Goal: Check status

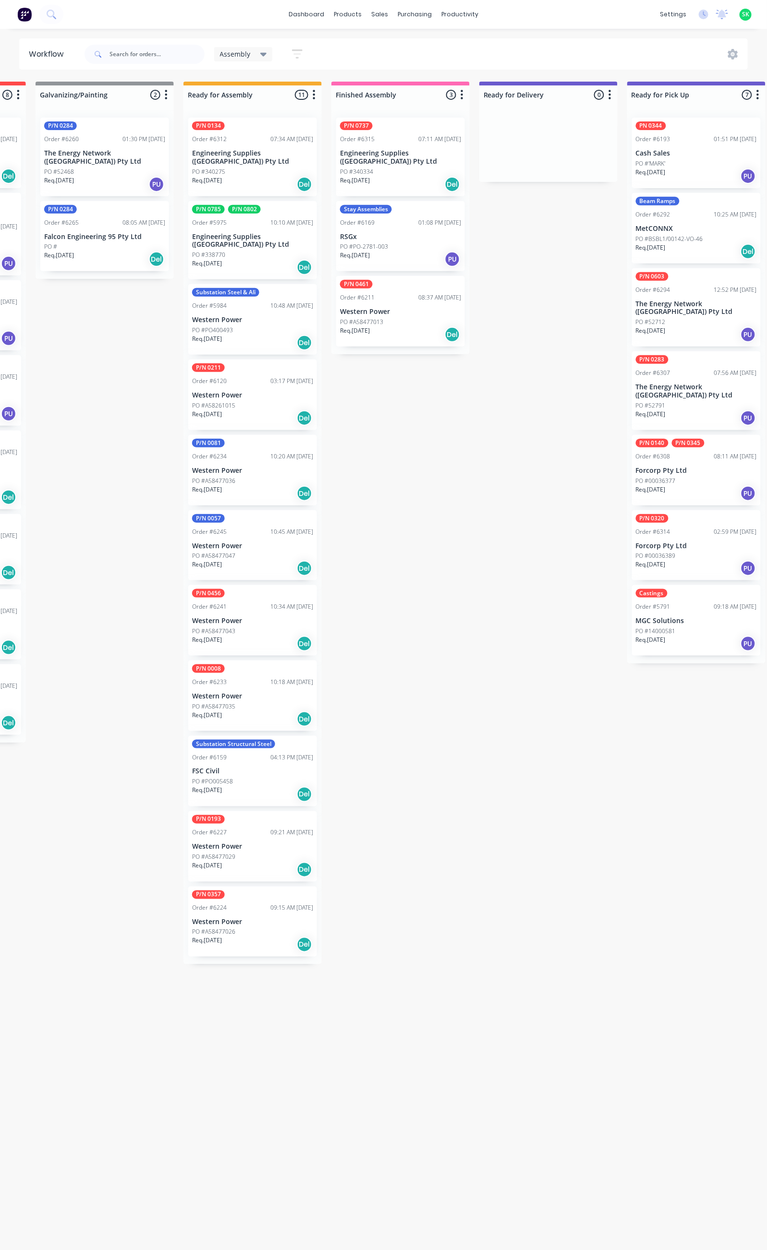
scroll to position [0, 349]
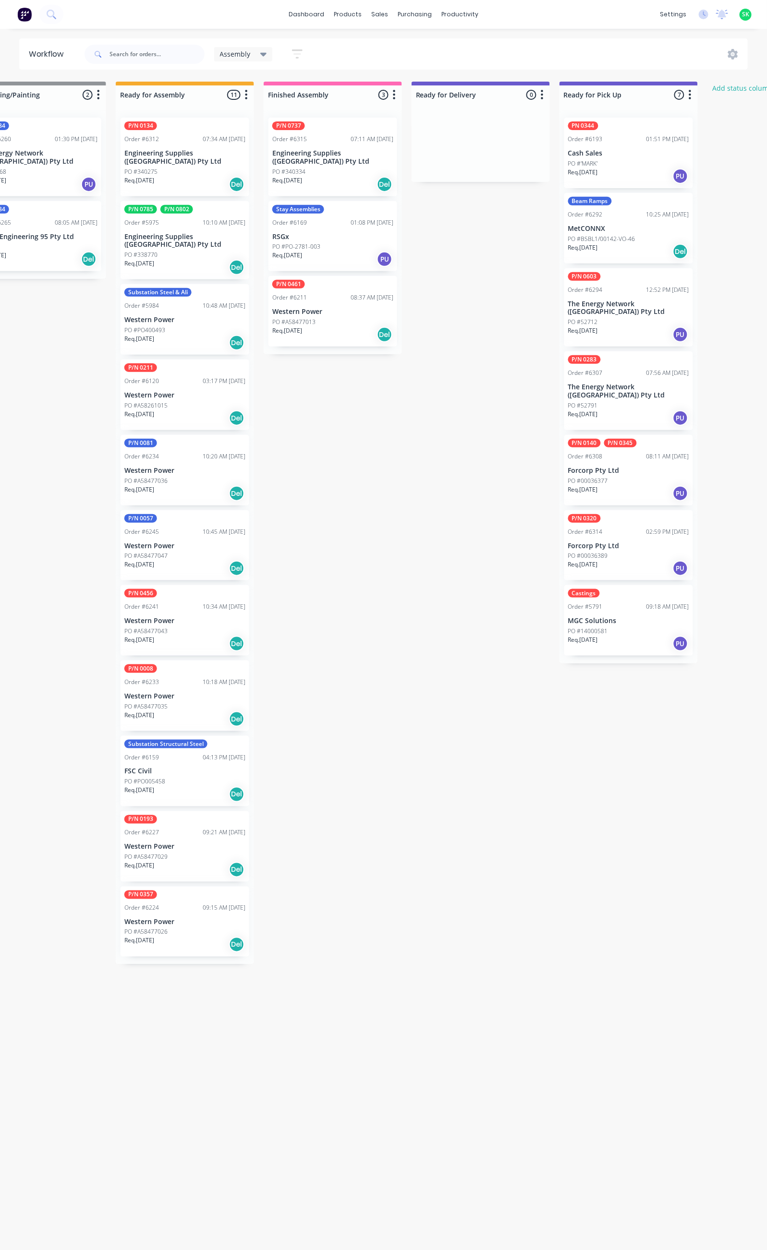
click at [321, 168] on div "PO #340334" at bounding box center [332, 172] width 121 height 9
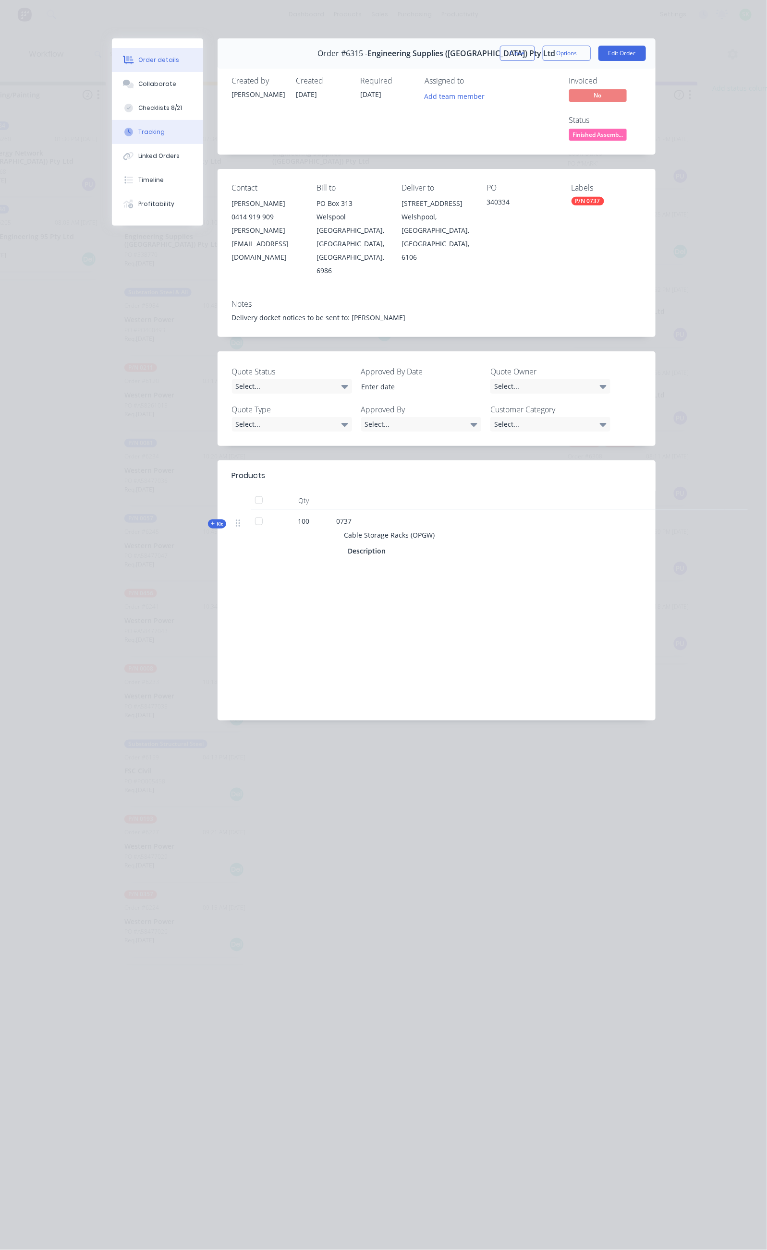
click at [112, 130] on button "Tracking" at bounding box center [157, 132] width 91 height 24
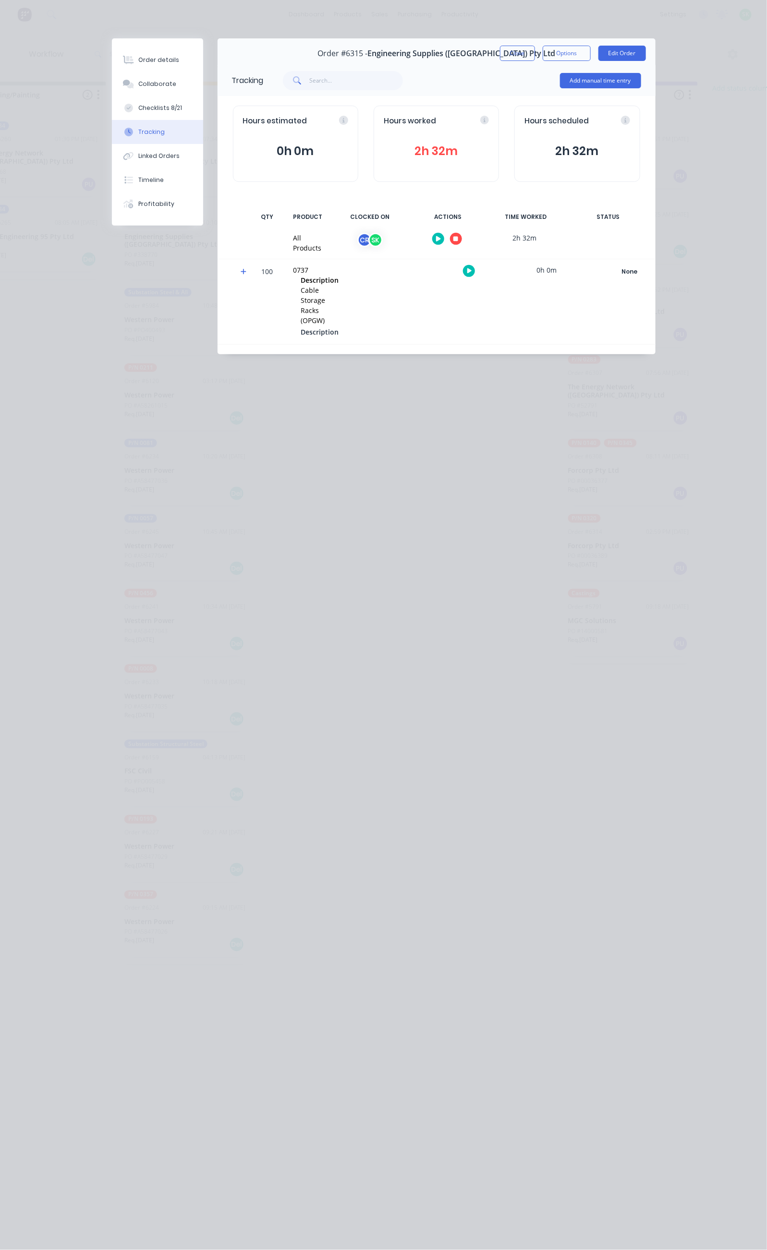
click at [458, 240] on icon "button" at bounding box center [455, 239] width 5 height 5
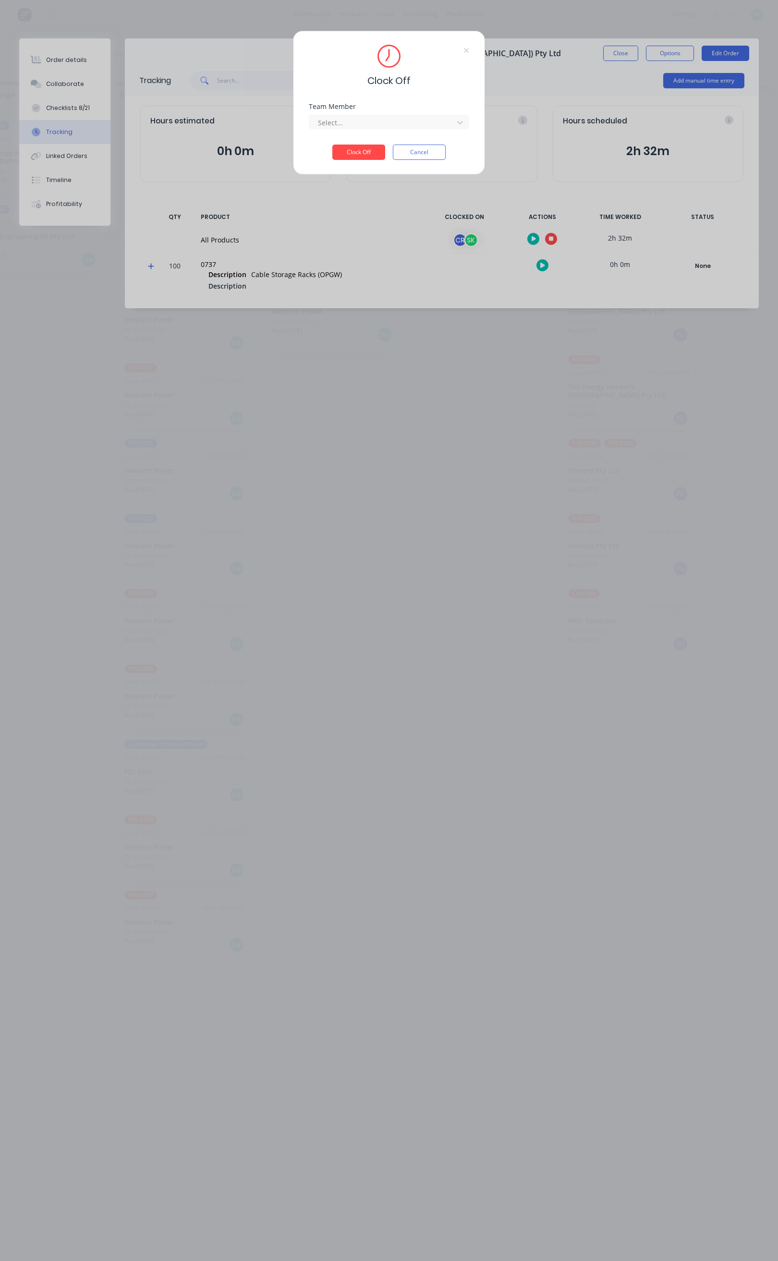
drag, startPoint x: 410, startPoint y: 132, endPoint x: 405, endPoint y: 131, distance: 4.8
click at [409, 132] on div "Team Member Select..." at bounding box center [389, 123] width 160 height 41
click at [398, 127] on div at bounding box center [383, 123] width 132 height 12
click at [48, 140] on div "[PERSON_NAME]" at bounding box center [41, 144] width 160 height 18
click at [368, 149] on button "Clock Off" at bounding box center [358, 152] width 53 height 15
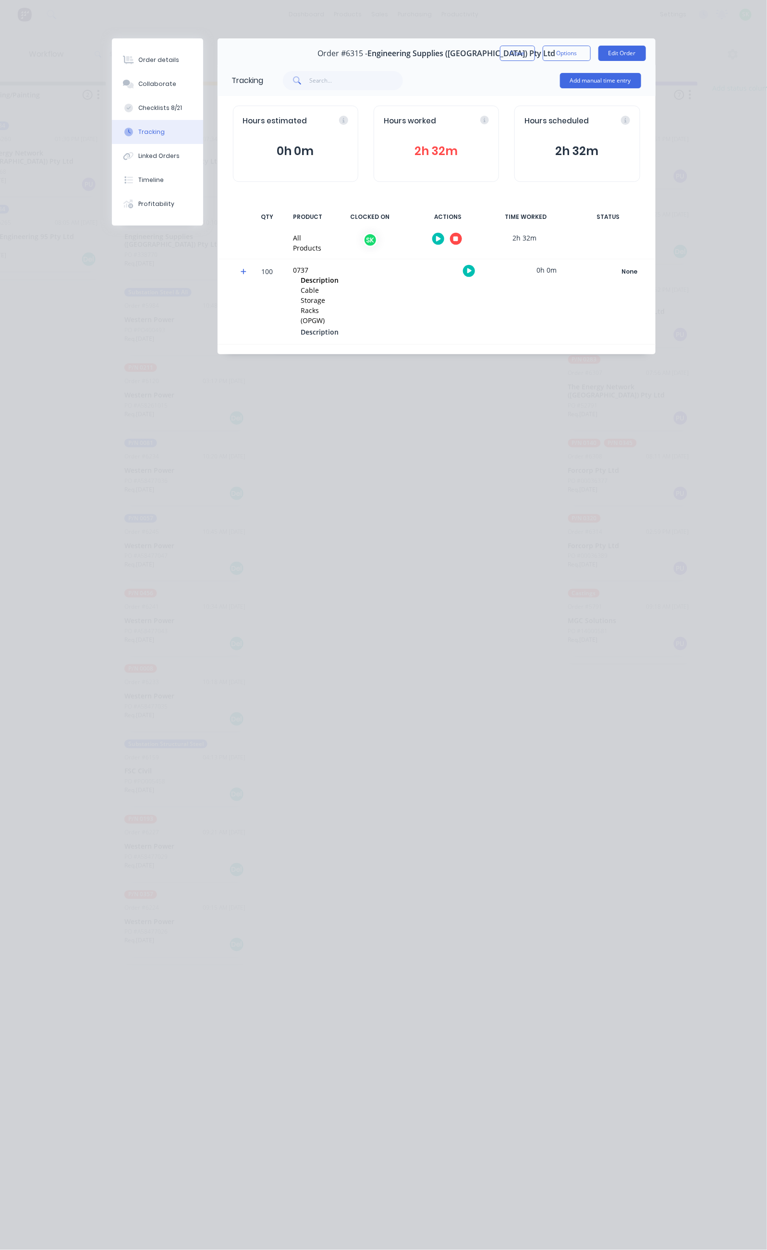
click at [458, 236] on icon "button" at bounding box center [455, 239] width 5 height 6
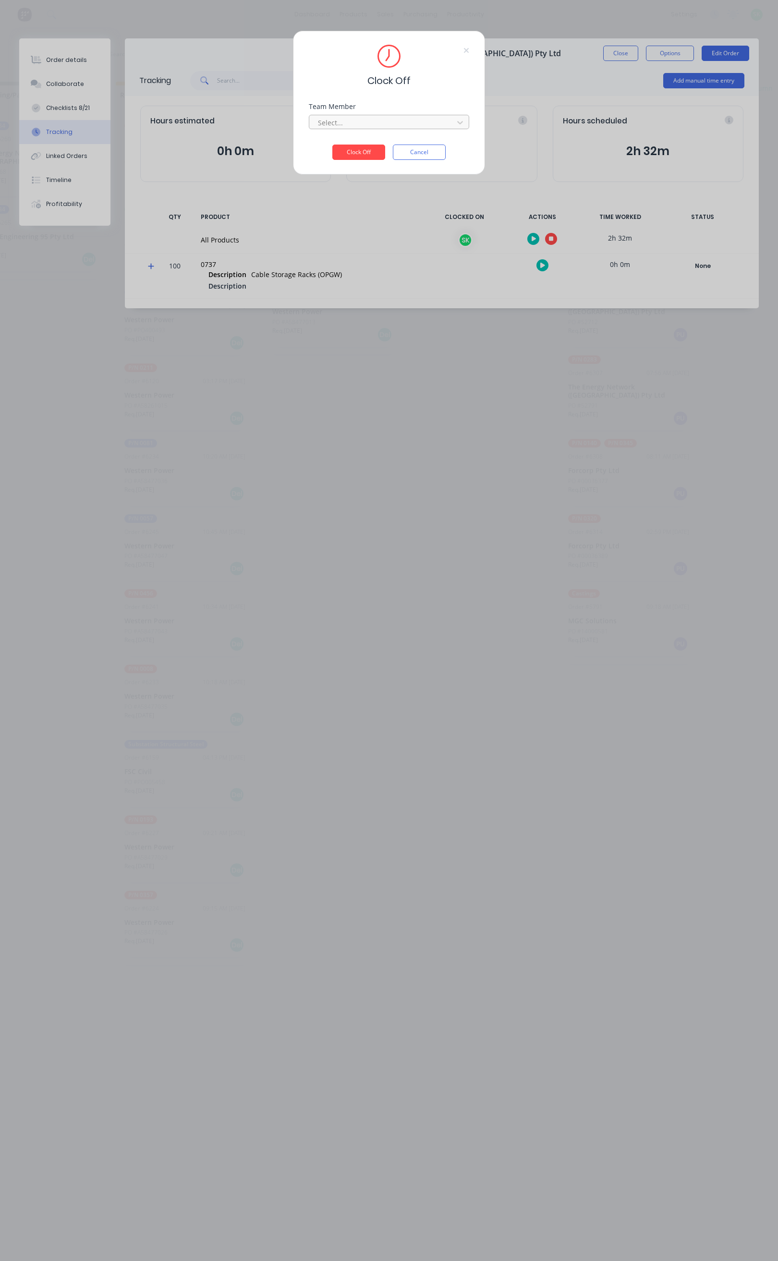
click at [365, 129] on div "Select..." at bounding box center [382, 122] width 137 height 14
click at [111, 140] on div "[PERSON_NAME]" at bounding box center [41, 144] width 160 height 18
click at [348, 152] on button "Clock Off" at bounding box center [358, 152] width 53 height 15
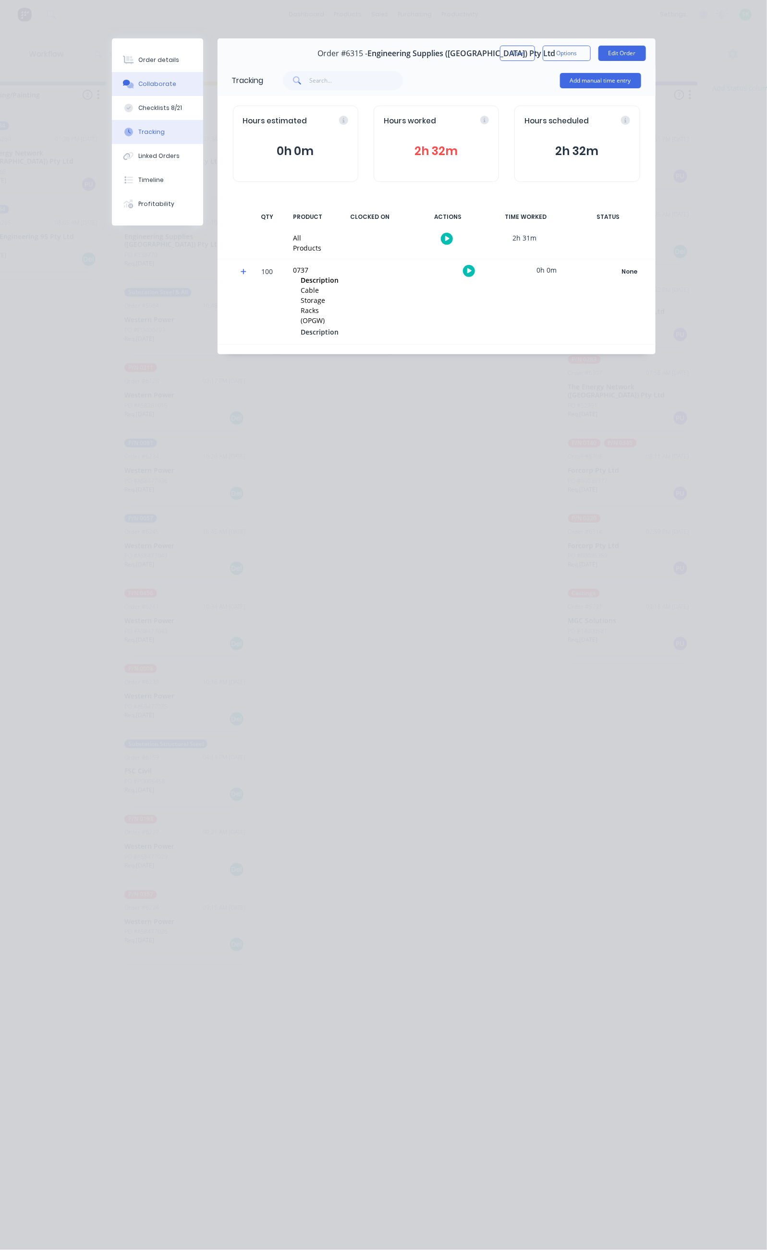
click at [112, 78] on button "Collaborate" at bounding box center [157, 84] width 91 height 24
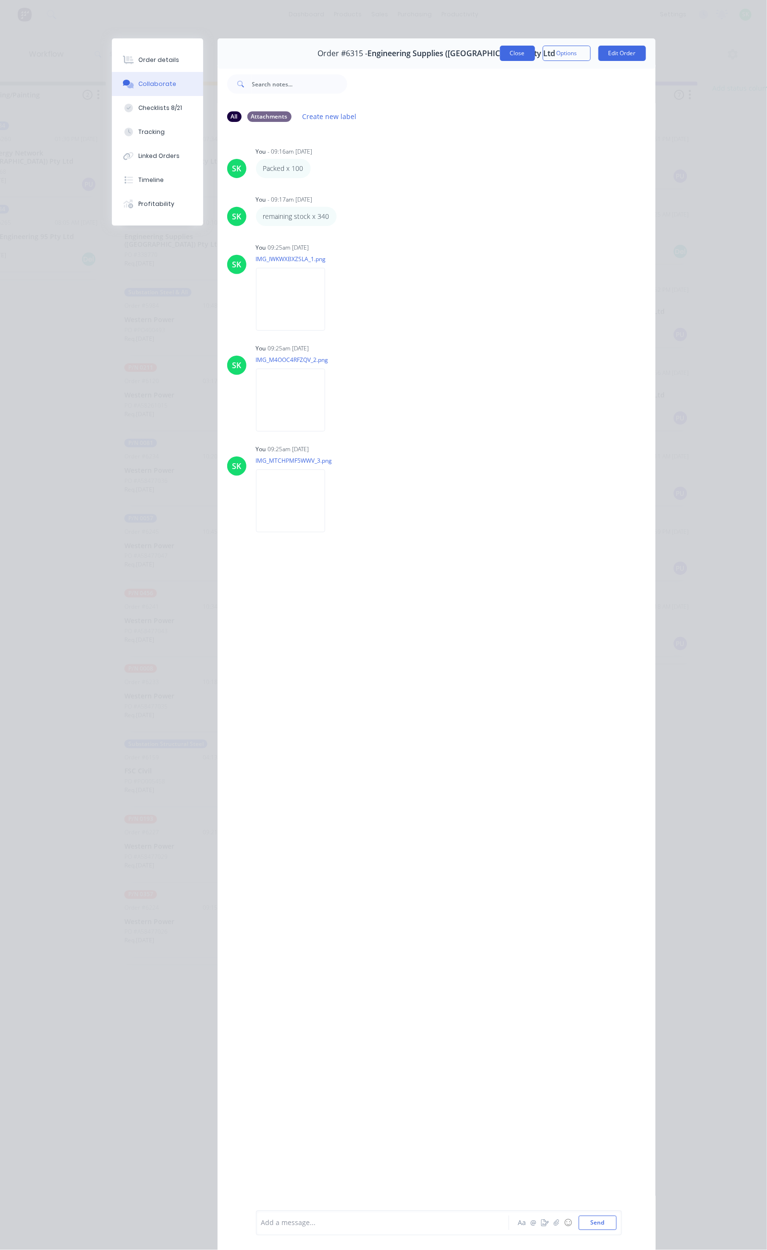
click at [535, 53] on button "Close" at bounding box center [517, 53] width 35 height 15
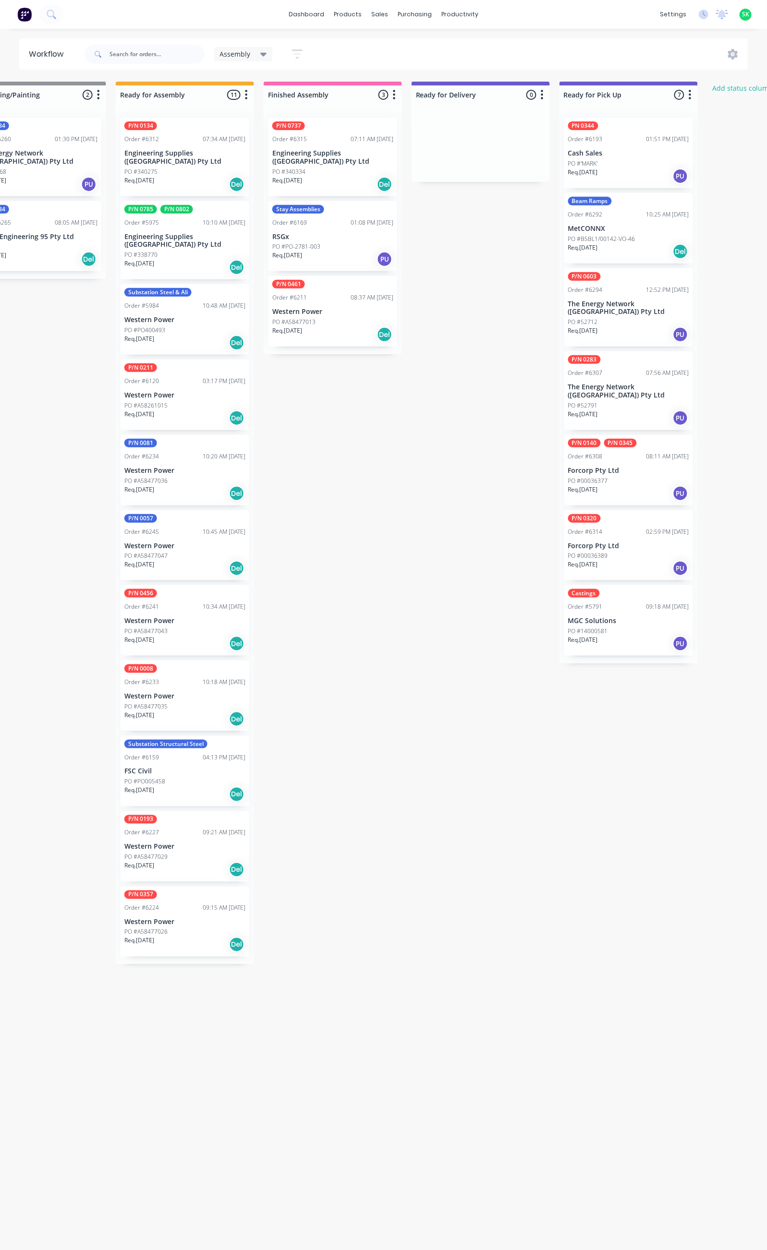
click at [186, 168] on div "PO #340275" at bounding box center [184, 172] width 121 height 9
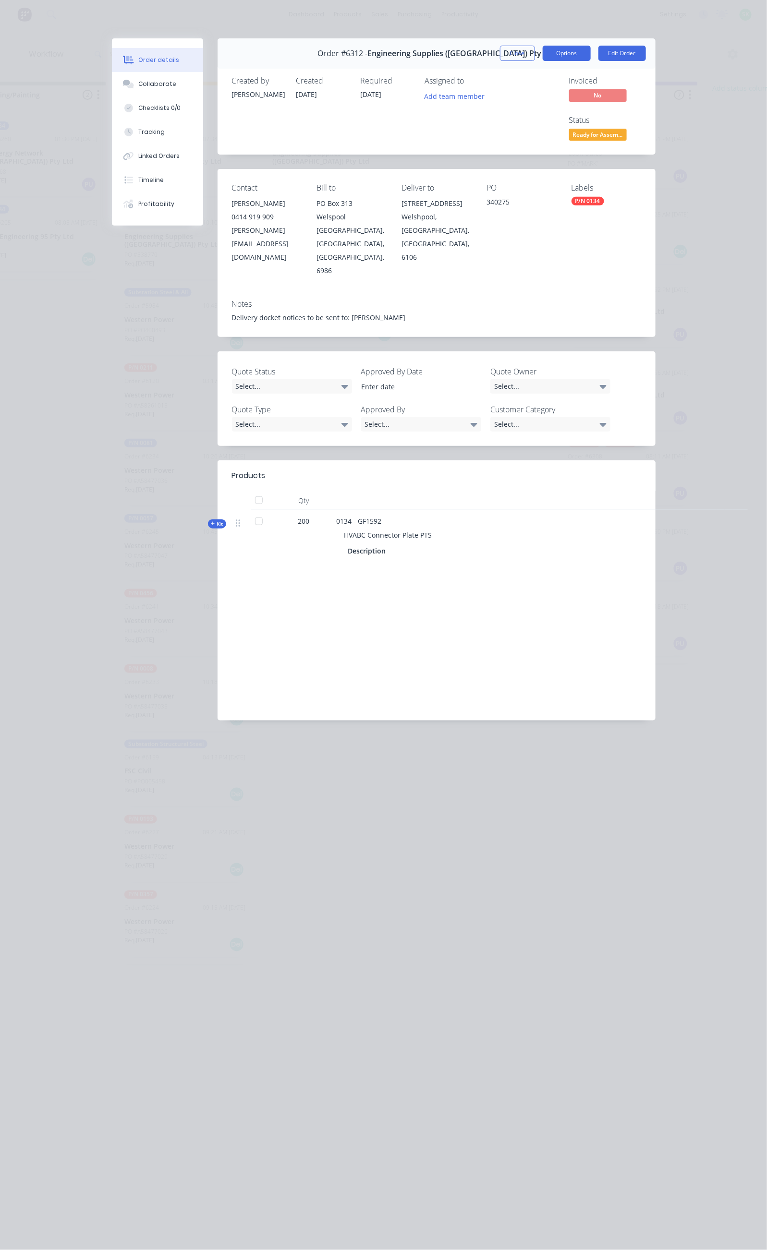
click at [591, 49] on button "Options" at bounding box center [567, 53] width 48 height 15
click at [535, 49] on button "Close" at bounding box center [517, 53] width 35 height 15
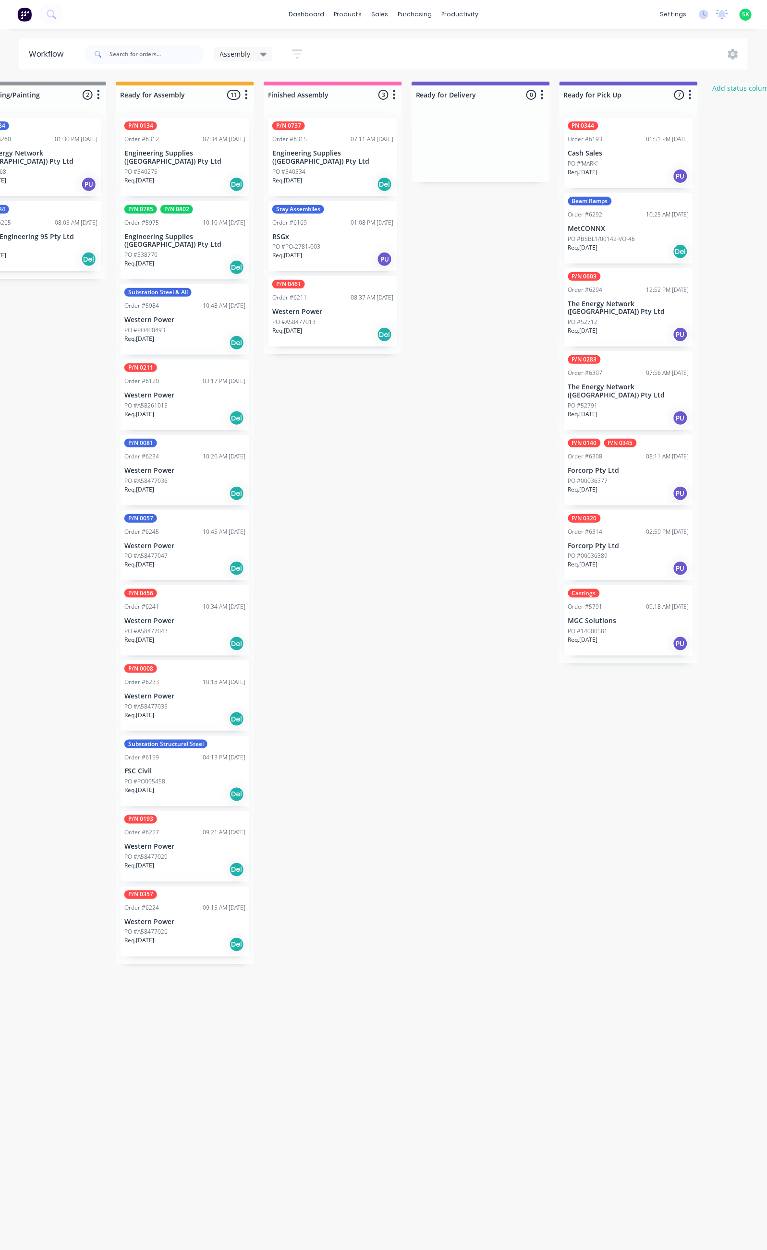
click at [339, 233] on p "RSGx" at bounding box center [332, 237] width 121 height 8
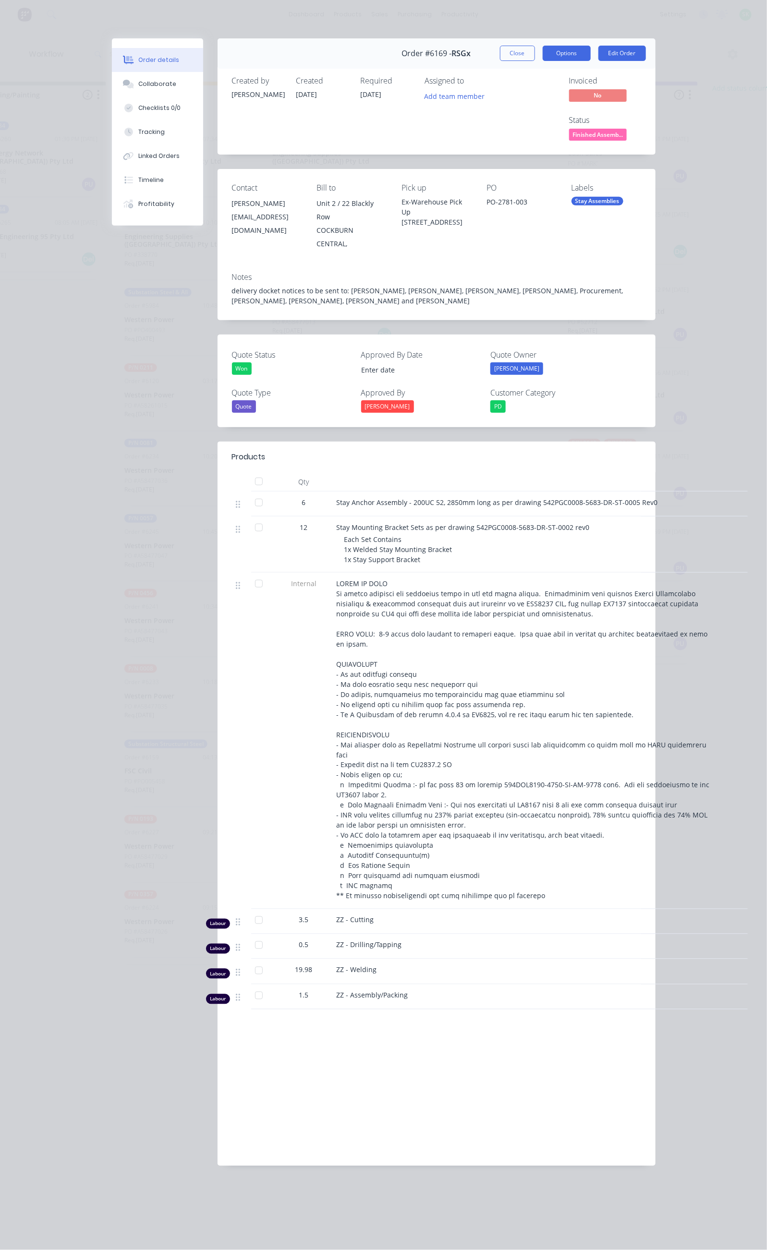
click at [591, 61] on button "Options" at bounding box center [567, 53] width 48 height 15
click at [535, 57] on button "Close" at bounding box center [517, 53] width 35 height 15
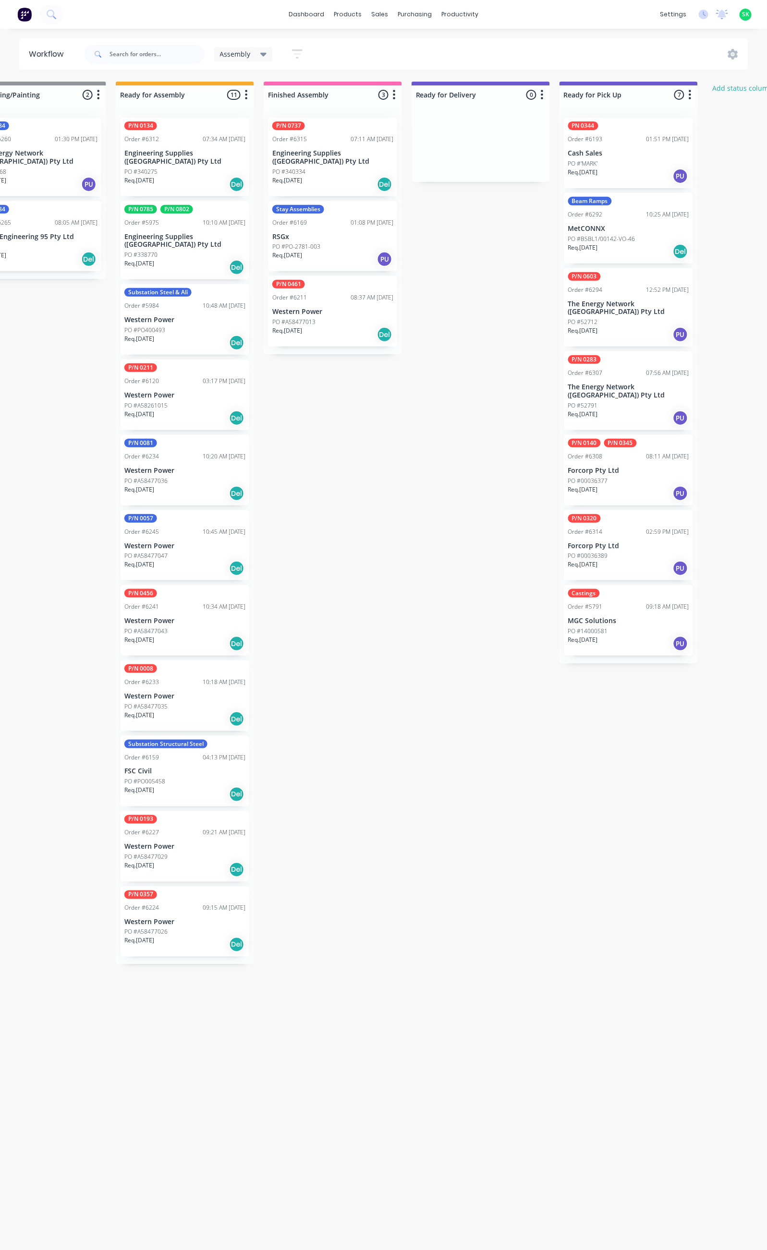
click at [359, 243] on div "PO #PO-2781-003" at bounding box center [332, 247] width 121 height 9
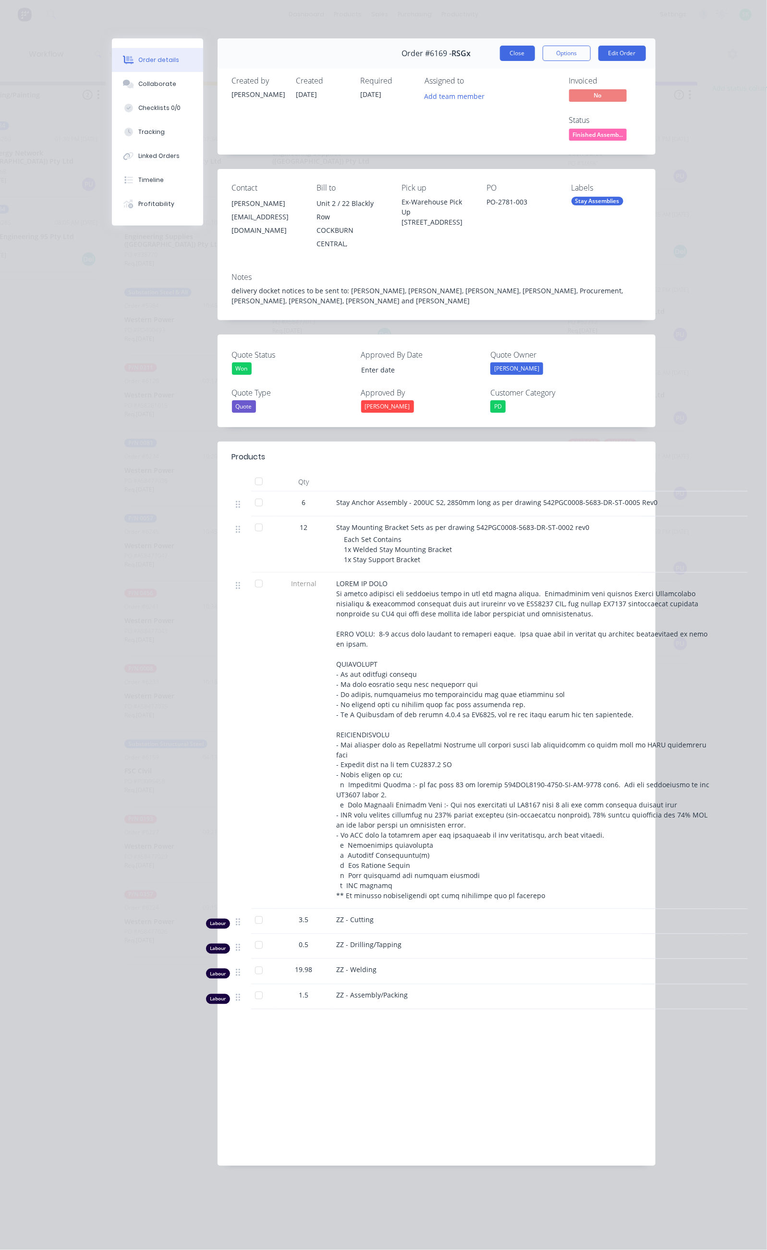
click at [535, 51] on button "Close" at bounding box center [517, 53] width 35 height 15
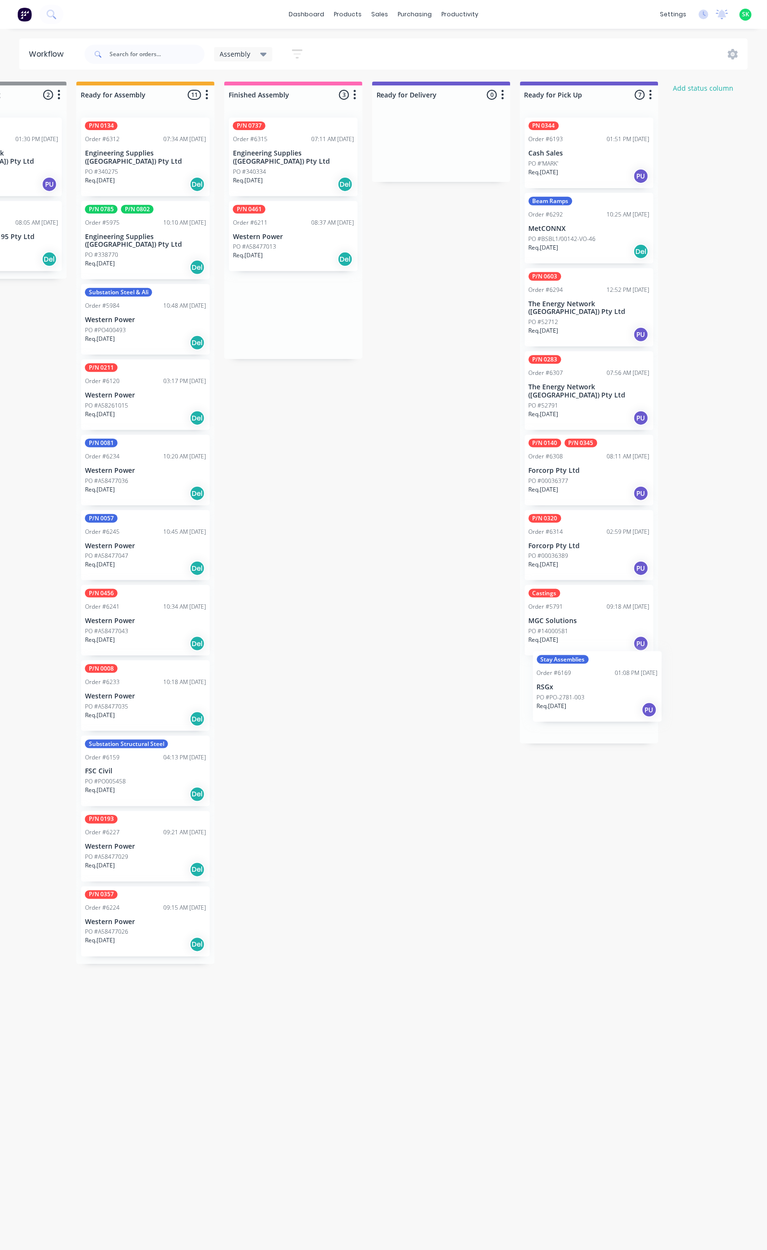
scroll to position [0, 395]
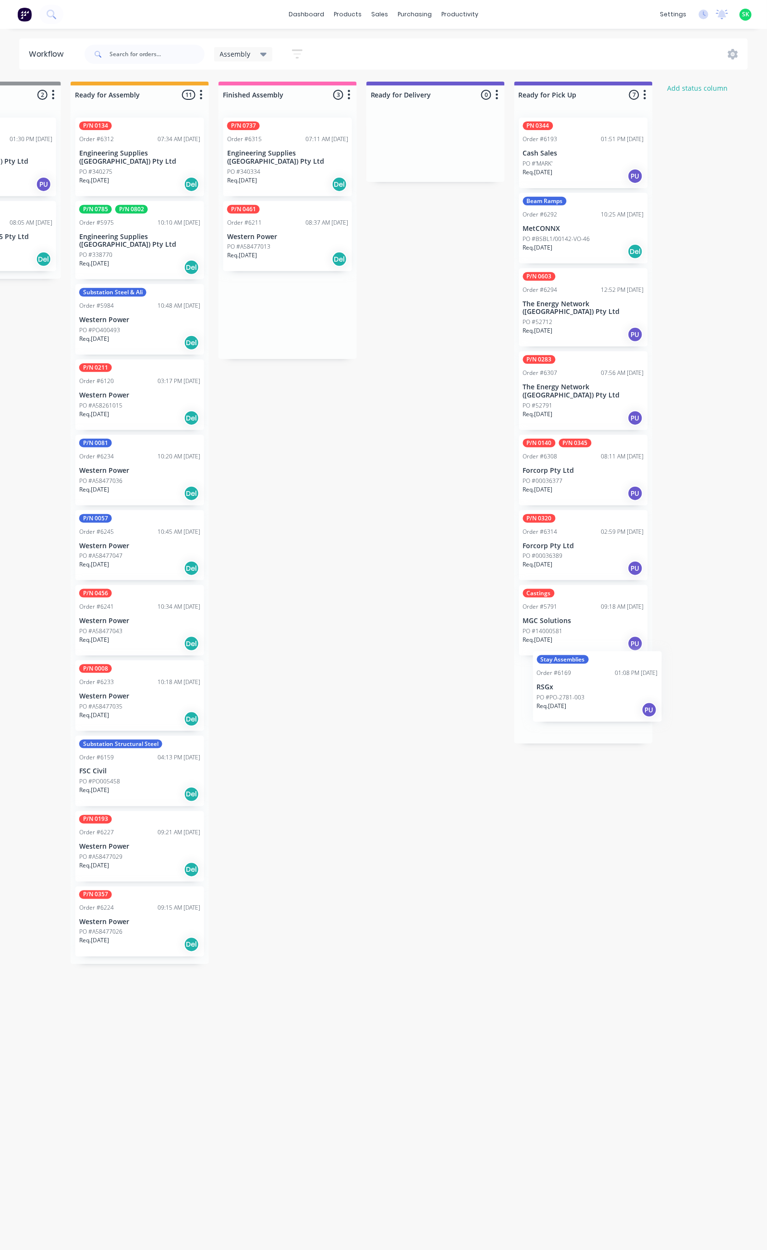
drag, startPoint x: 331, startPoint y: 217, endPoint x: 591, endPoint y: 676, distance: 527.7
click at [597, 679] on div "Submitted 21 Status colour #273444 hex #273444 Save Cancel Summaries Total orde…" at bounding box center [469, 662] width 1741 height 1160
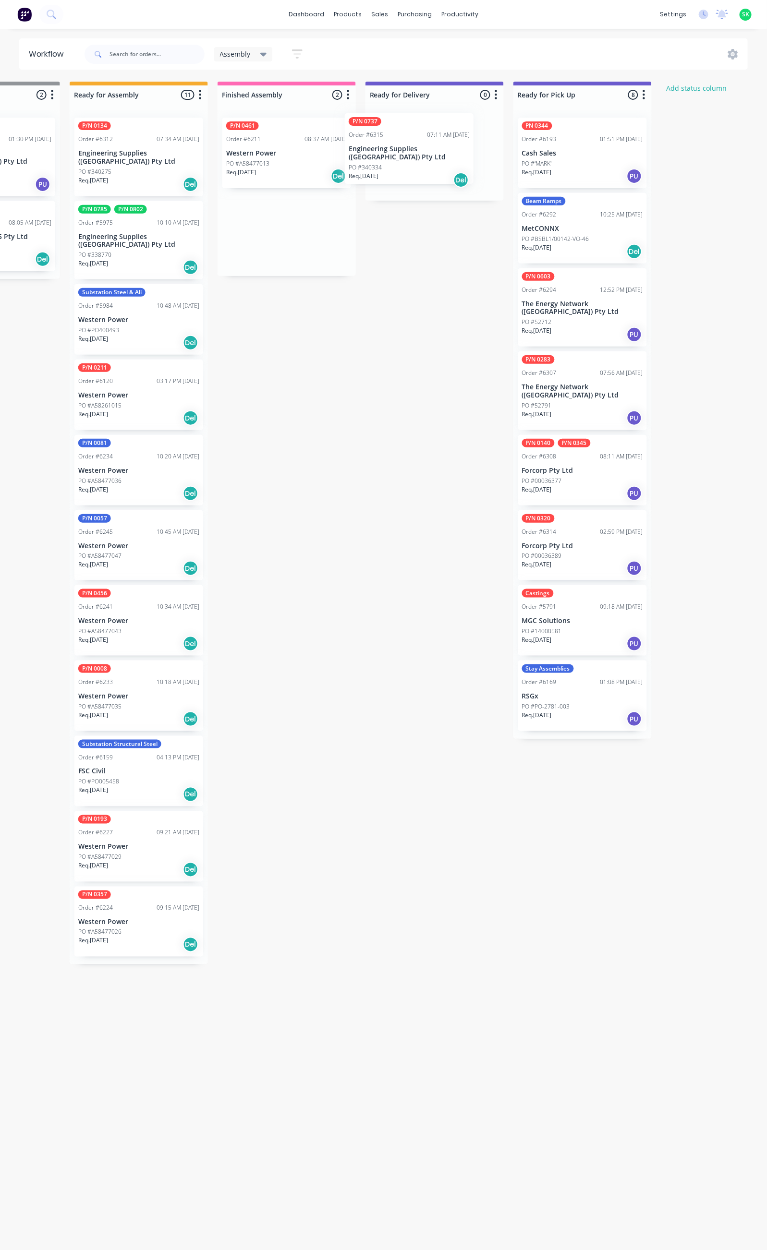
drag, startPoint x: 271, startPoint y: 162, endPoint x: 399, endPoint y: 158, distance: 128.3
click at [399, 158] on div "Submitted 21 Status colour #273444 hex #273444 Save Cancel Summaries Total orde…" at bounding box center [468, 662] width 1741 height 1160
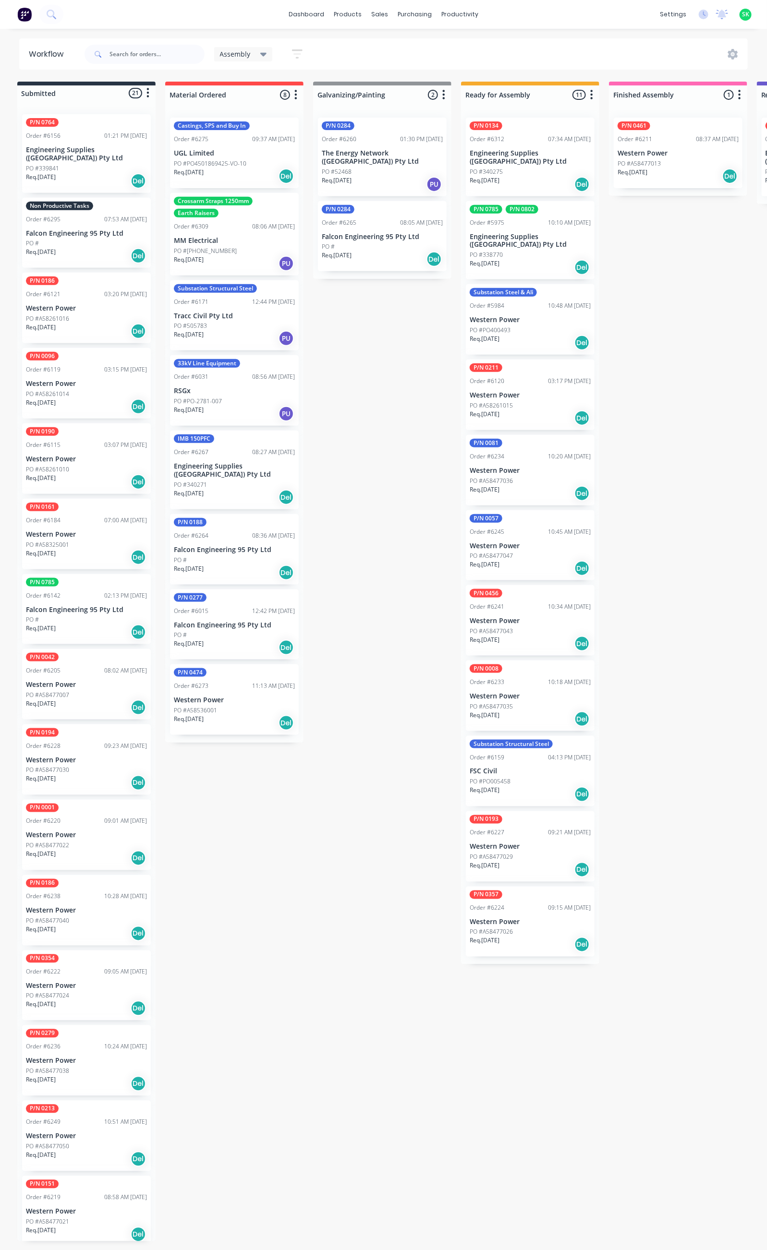
scroll to position [0, 0]
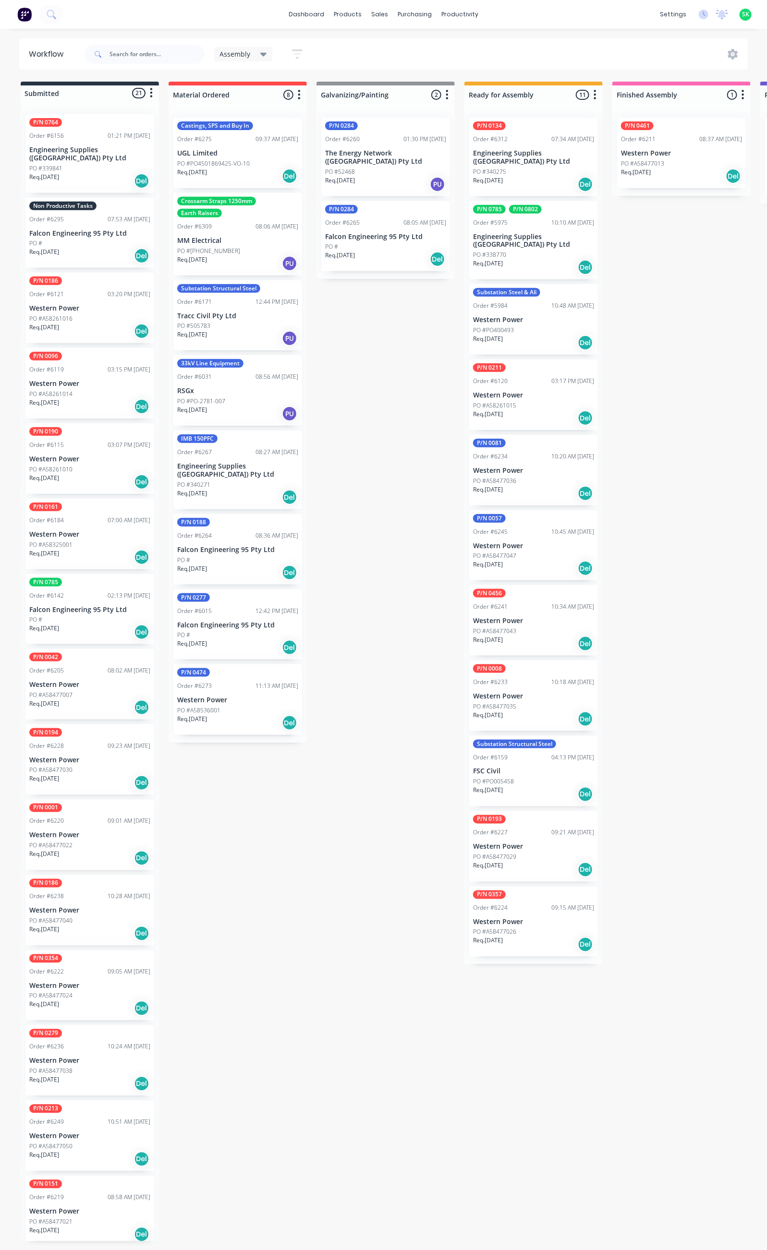
click at [106, 153] on p "Engineering Supplies ([GEOGRAPHIC_DATA]) Pty Ltd" at bounding box center [89, 154] width 121 height 16
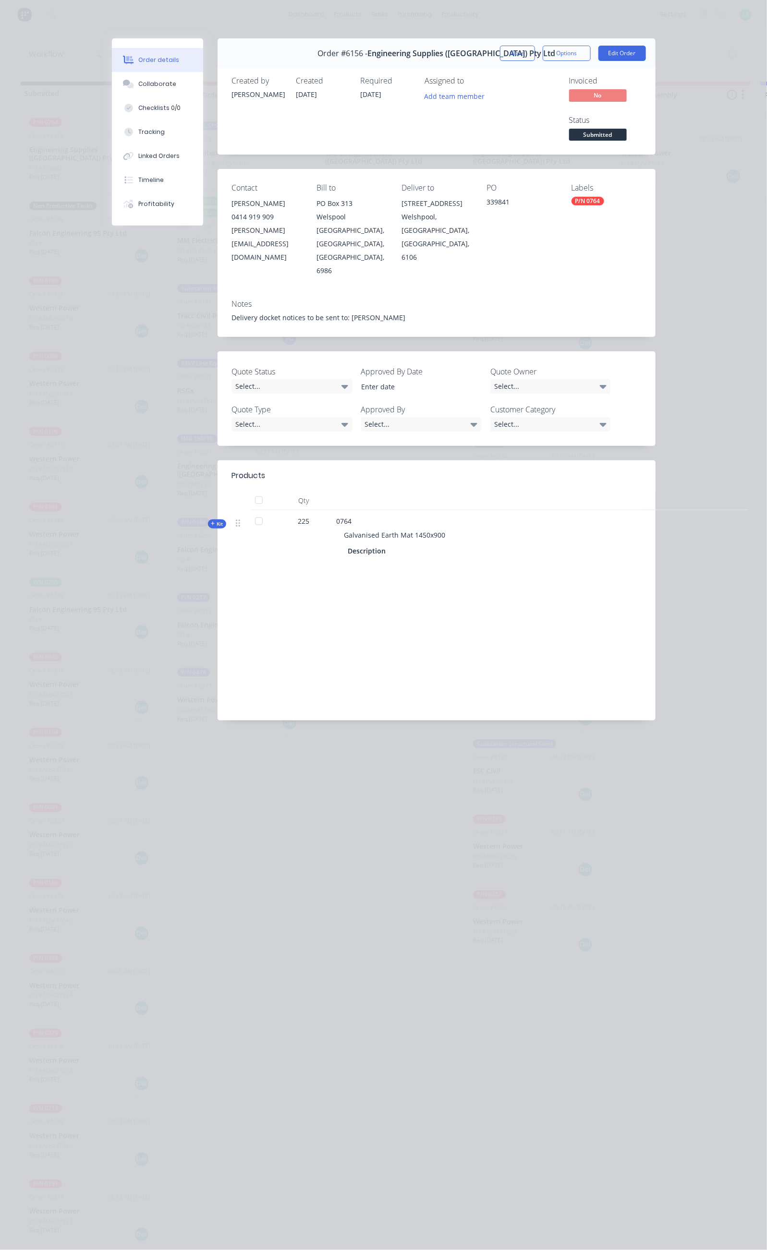
click at [535, 56] on button "Close" at bounding box center [517, 53] width 35 height 15
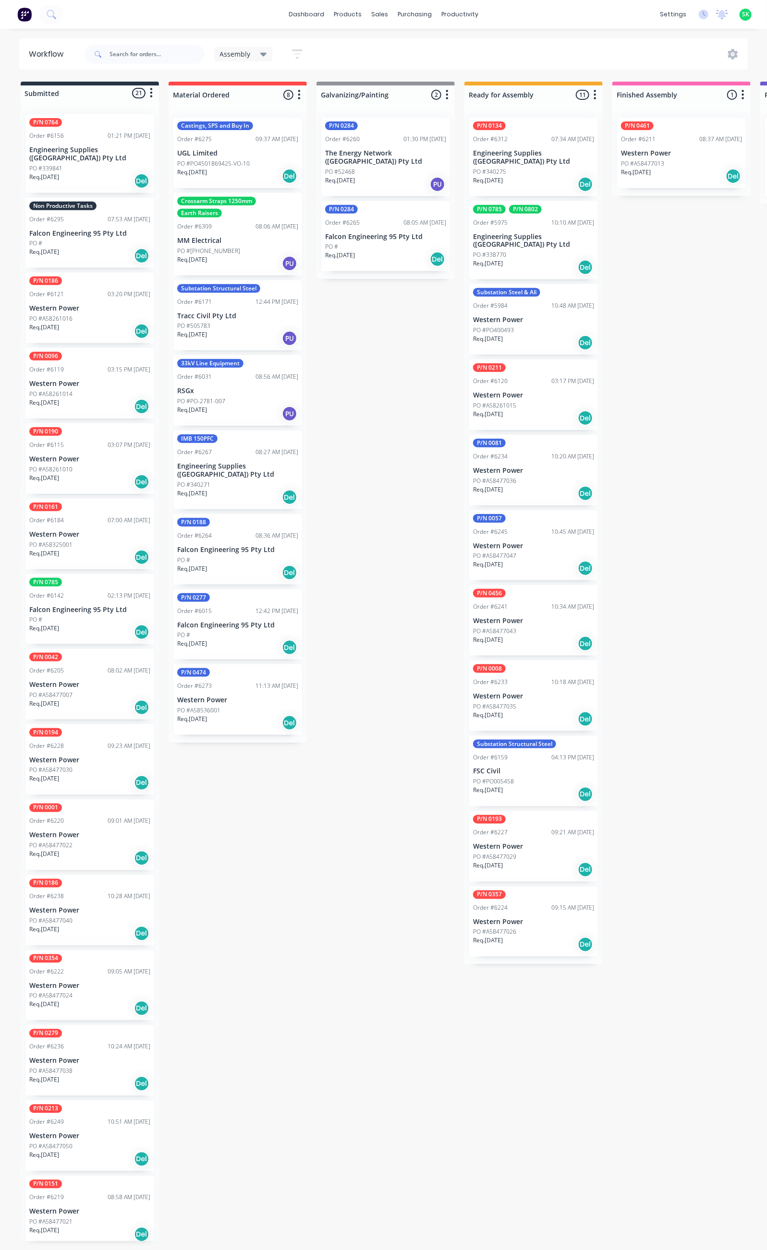
click at [396, 248] on div "PO #" at bounding box center [385, 247] width 121 height 9
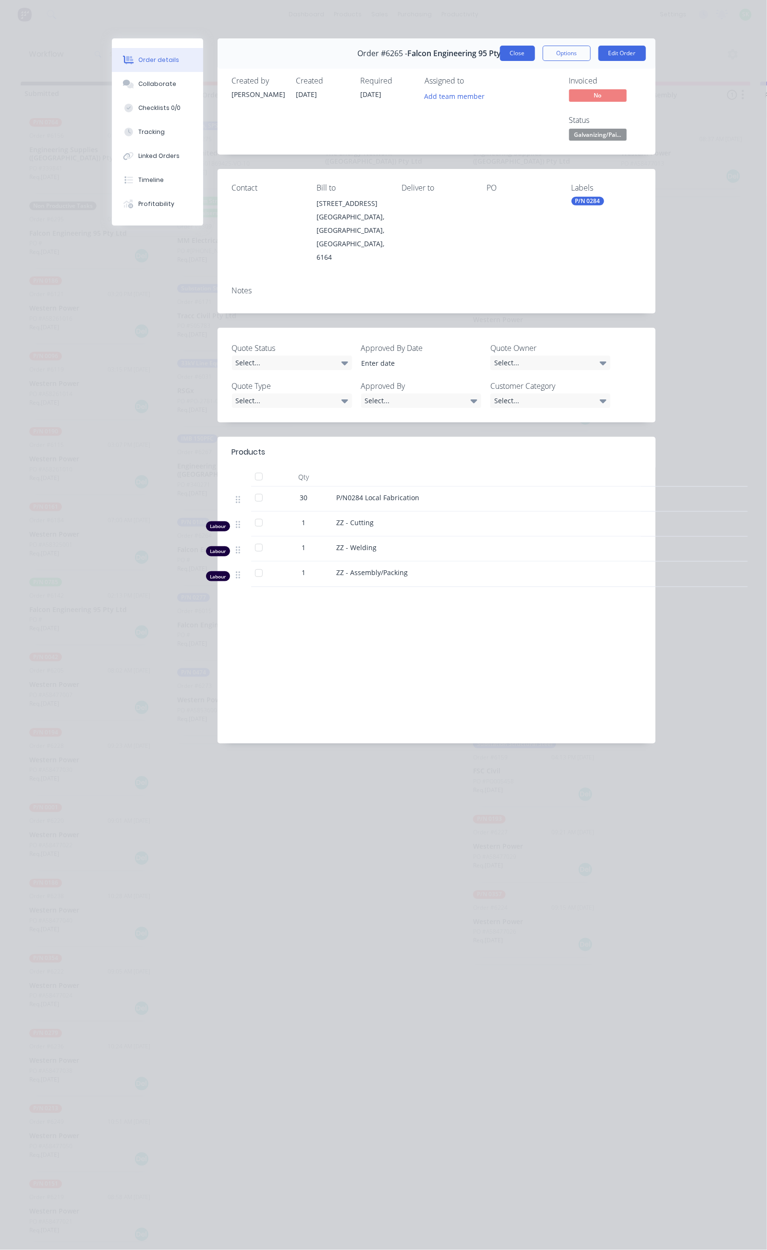
click at [535, 52] on button "Close" at bounding box center [517, 53] width 35 height 15
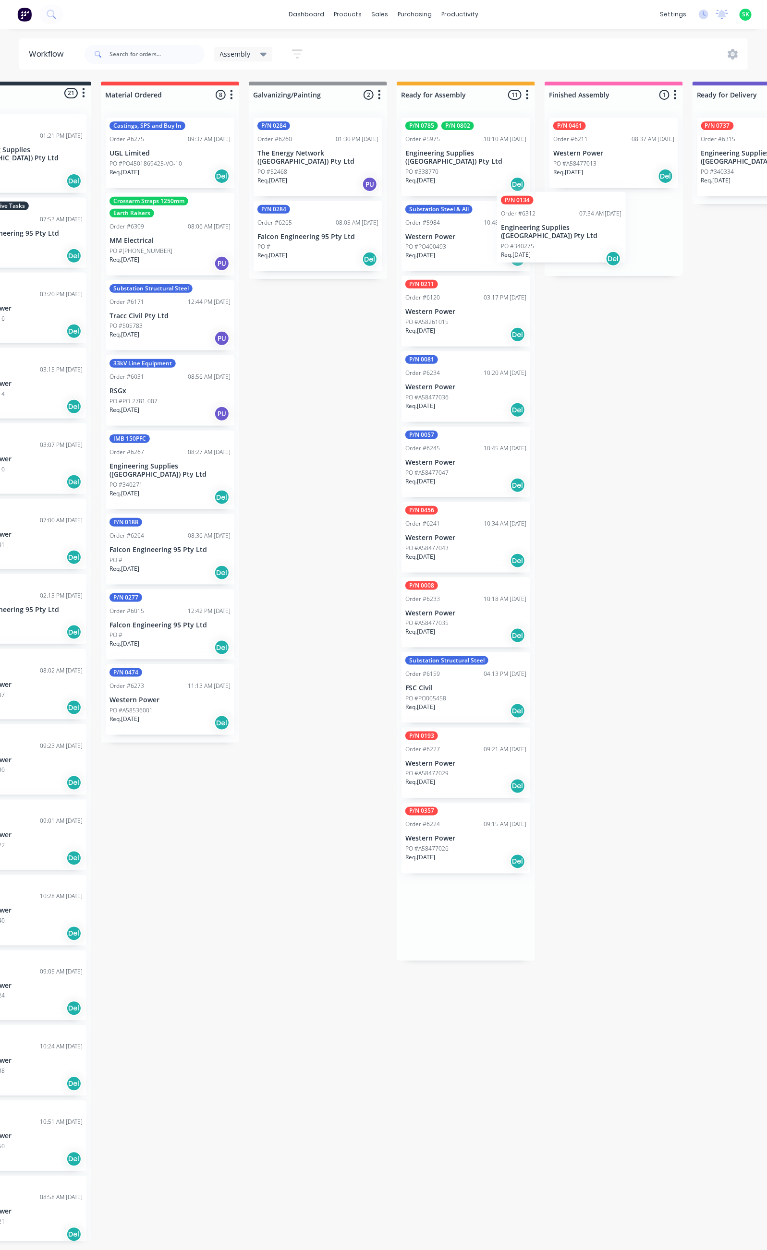
scroll to position [0, 69]
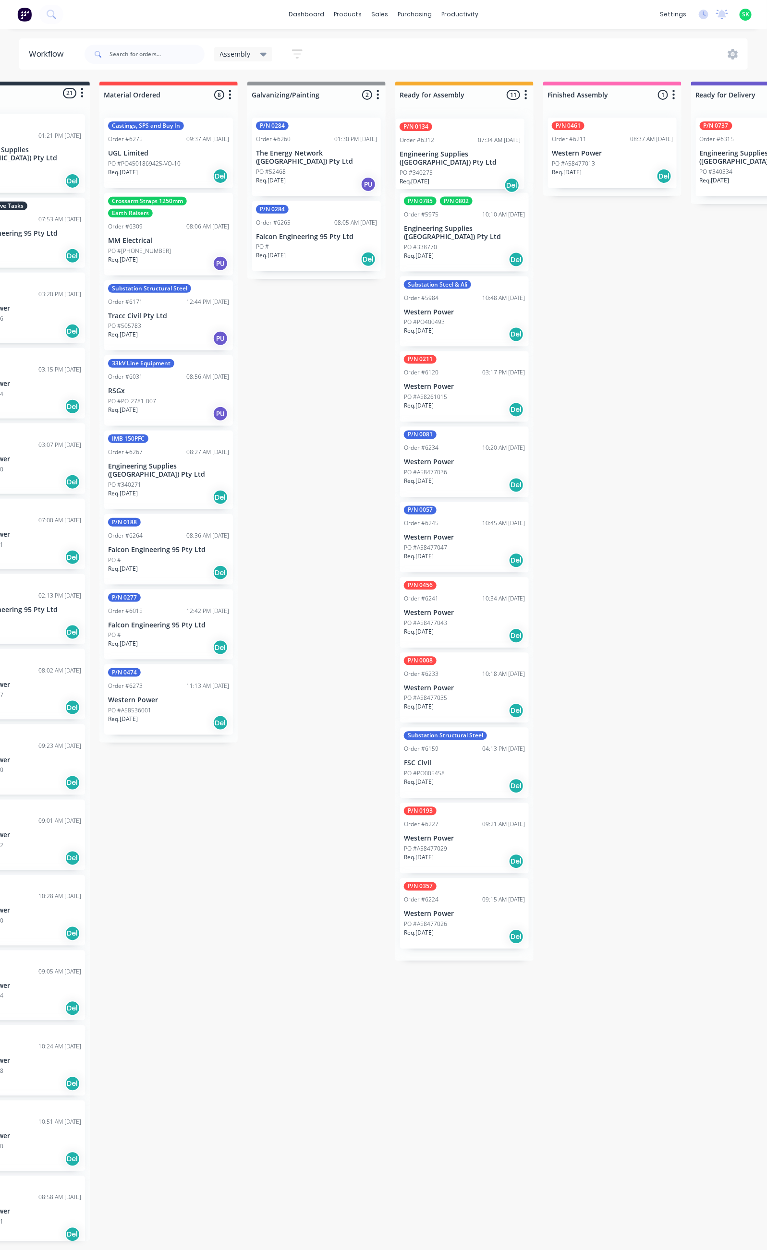
drag, startPoint x: 526, startPoint y: 157, endPoint x: 452, endPoint y: 158, distance: 74.0
click at [452, 158] on div "P/N 0134 Order #6312 07:34 AM [DATE] Engineering Supplies ([GEOGRAPHIC_DATA]) P…" at bounding box center [464, 535] width 138 height 851
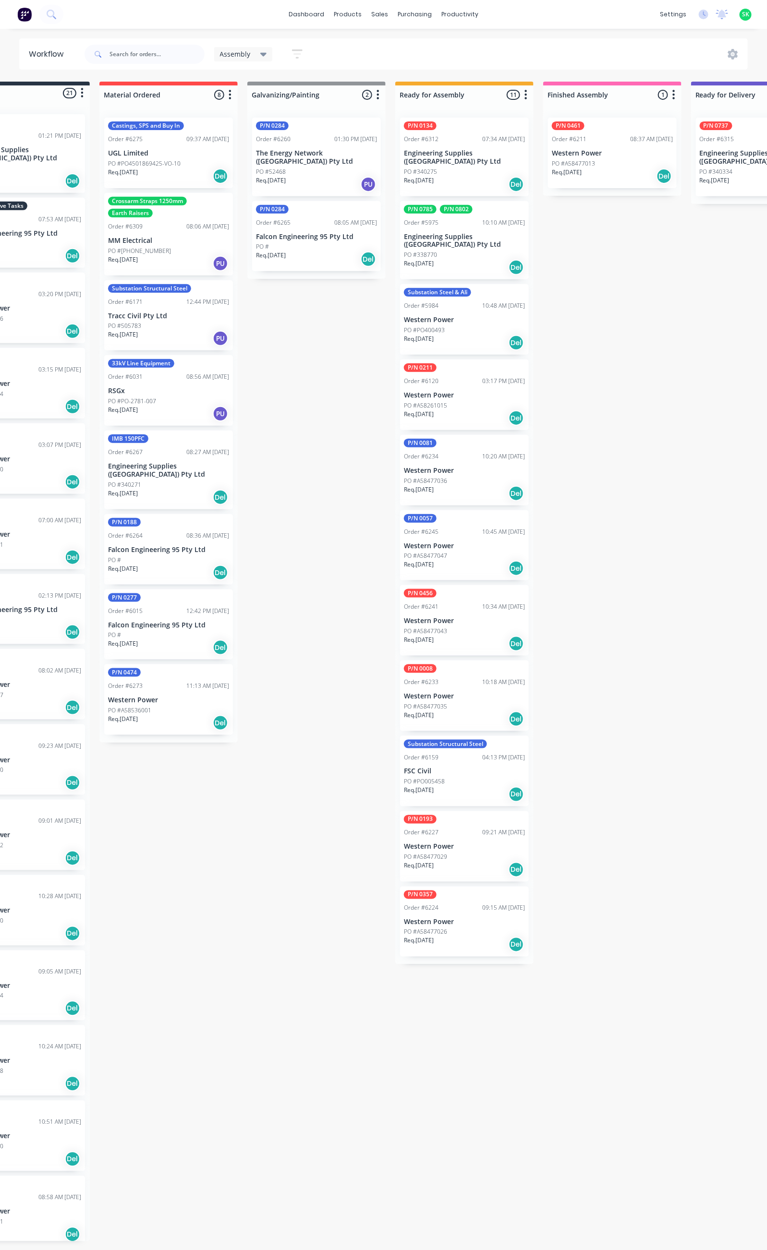
click at [466, 251] on div "PO #338770" at bounding box center [464, 255] width 121 height 9
